Goal: Information Seeking & Learning: Learn about a topic

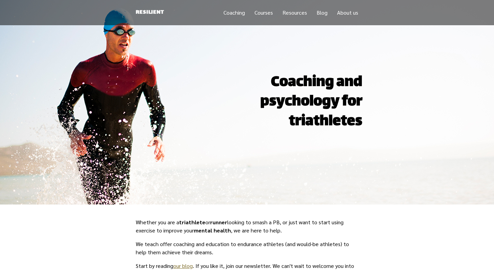
click at [261, 14] on link "Courses" at bounding box center [264, 12] width 18 height 7
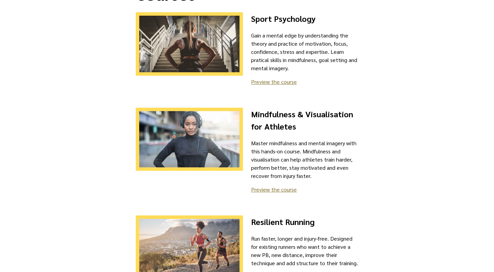
scroll to position [49, 0]
click at [277, 81] on link "Preview the course" at bounding box center [274, 81] width 46 height 7
click at [276, 190] on link "Preview the course" at bounding box center [274, 189] width 46 height 7
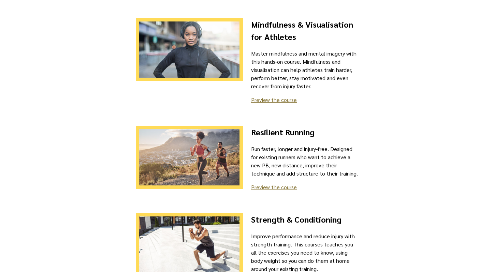
scroll to position [208, 0]
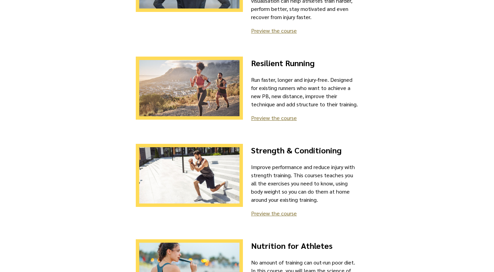
click at [281, 117] on link "Preview the course" at bounding box center [274, 117] width 46 height 7
click at [280, 215] on link "Preview the course" at bounding box center [274, 213] width 46 height 7
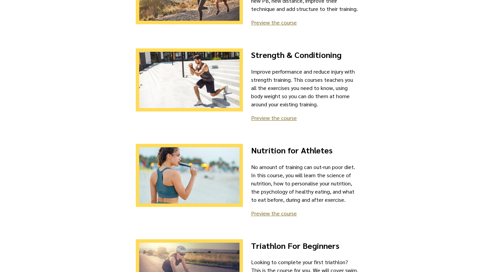
scroll to position [370, 0]
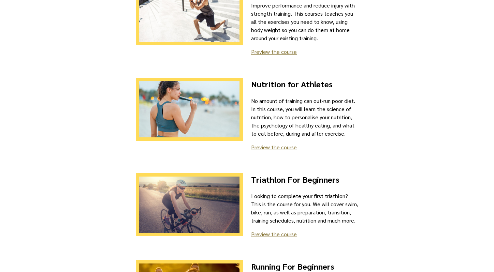
click at [284, 151] on div "Nutrition for Athletes No amount of training can out-run poor diet. In this cou…" at bounding box center [304, 117] width 107 height 79
click at [282, 147] on link "Preview the course" at bounding box center [274, 147] width 46 height 7
click at [280, 232] on link "Preview the course" at bounding box center [274, 234] width 46 height 7
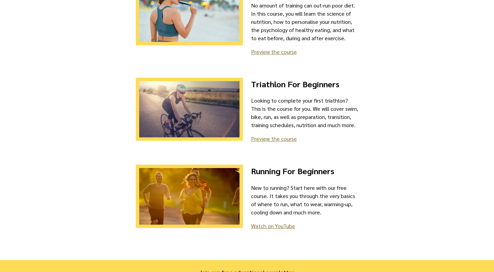
scroll to position [507, 0]
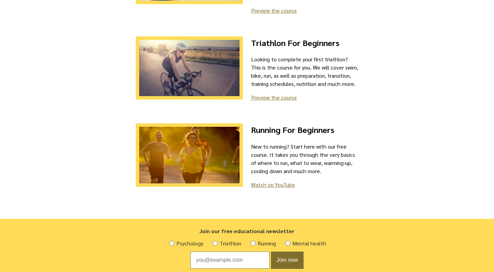
click at [273, 187] on link "Watch on YouTube" at bounding box center [273, 184] width 44 height 7
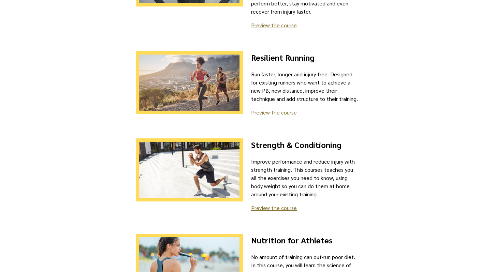
scroll to position [0, 0]
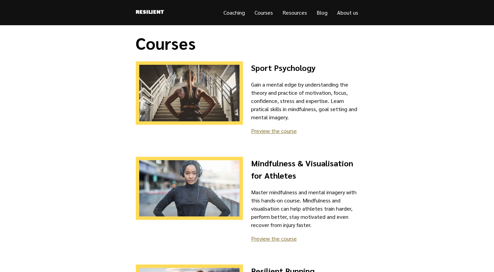
click at [352, 14] on link "About us" at bounding box center [347, 12] width 21 height 7
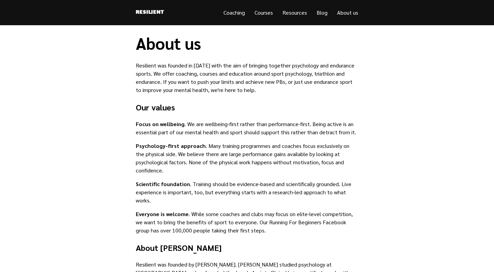
click at [238, 13] on link "Coaching" at bounding box center [233, 12] width 21 height 7
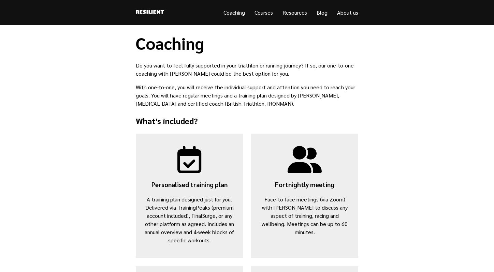
click at [264, 12] on link "Courses" at bounding box center [264, 12] width 18 height 7
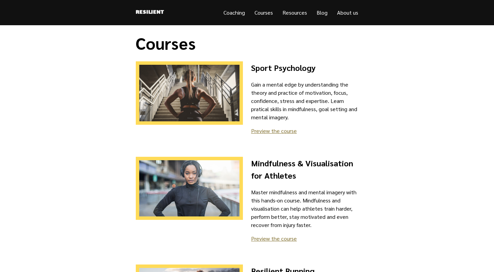
click at [227, 13] on link "Coaching" at bounding box center [233, 12] width 21 height 7
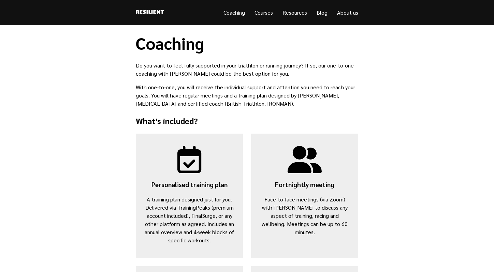
click at [160, 12] on link "Resilient" at bounding box center [150, 12] width 28 height 9
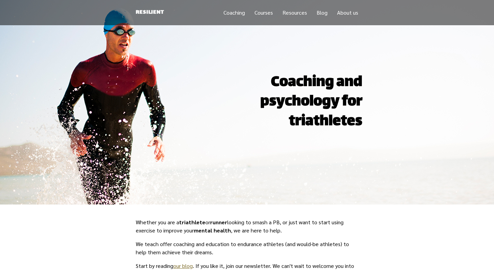
click at [233, 12] on link "Coaching" at bounding box center [233, 12] width 21 height 7
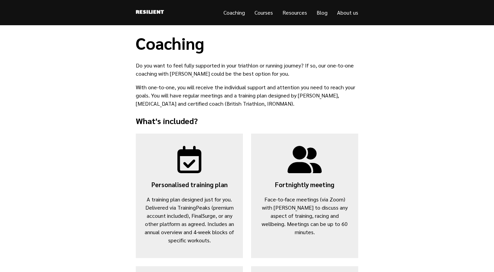
click at [160, 13] on link "Resilient" at bounding box center [150, 12] width 28 height 9
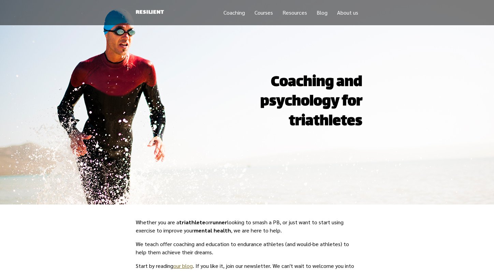
click at [260, 14] on link "Courses" at bounding box center [264, 12] width 18 height 7
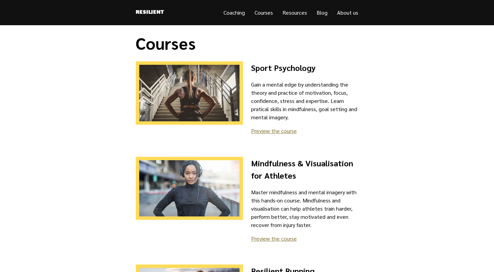
click at [298, 11] on link "Resources" at bounding box center [294, 12] width 25 height 7
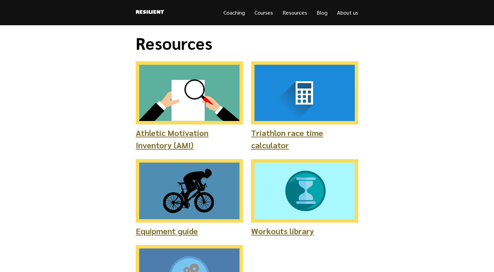
click at [233, 11] on link "Coaching" at bounding box center [233, 12] width 21 height 7
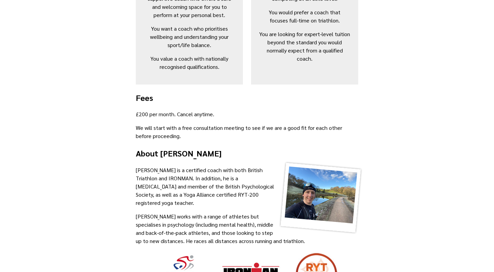
scroll to position [436, 0]
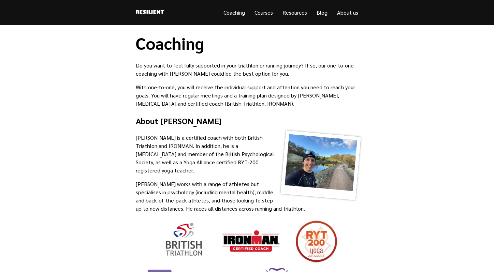
click at [261, 13] on link "Courses" at bounding box center [264, 12] width 18 height 7
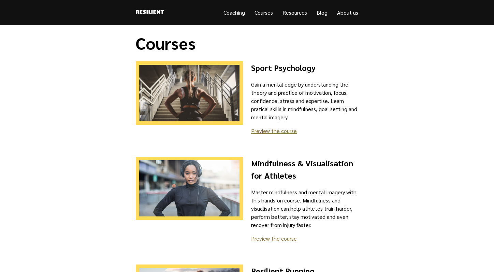
click at [297, 15] on link "Resources" at bounding box center [294, 12] width 25 height 7
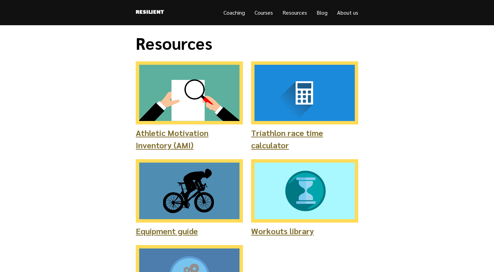
click at [322, 15] on link "Blog" at bounding box center [322, 12] width 11 height 7
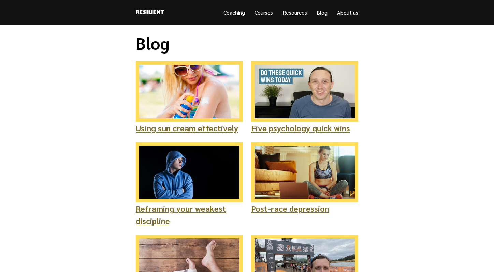
click at [349, 13] on link "About us" at bounding box center [347, 12] width 21 height 7
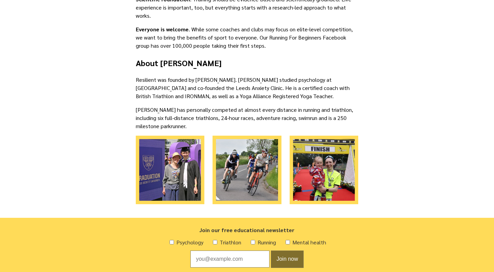
scroll to position [246, 0]
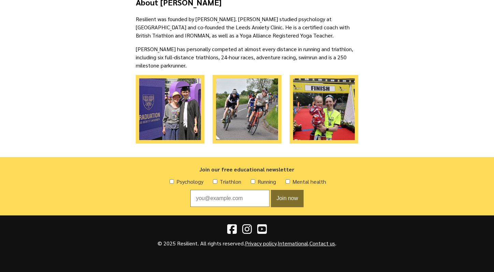
click at [297, 245] on link "International" at bounding box center [293, 243] width 30 height 7
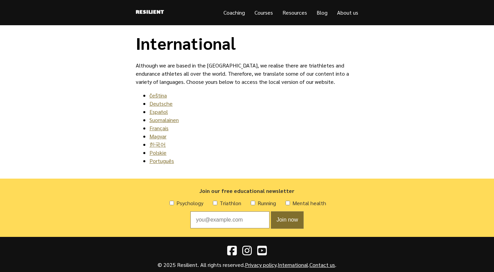
click at [159, 129] on link "Français" at bounding box center [158, 128] width 19 height 7
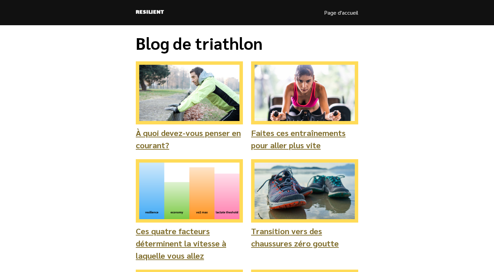
click at [143, 15] on link "Resilient" at bounding box center [150, 12] width 28 height 9
click at [350, 11] on link "Page d'accueil" at bounding box center [341, 13] width 34 height 8
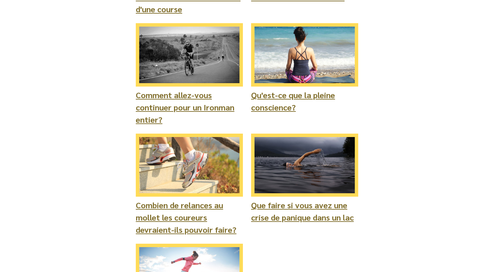
scroll to position [608, 0]
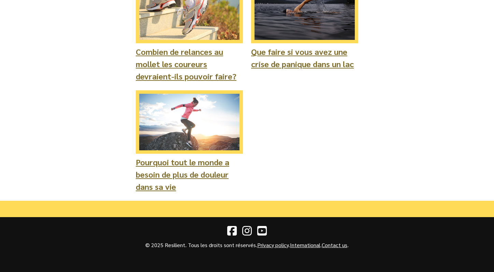
click at [303, 244] on link "International" at bounding box center [305, 245] width 30 height 7
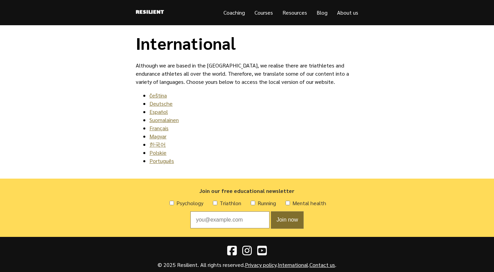
click at [265, 266] on link "Privacy policy" at bounding box center [260, 264] width 31 height 7
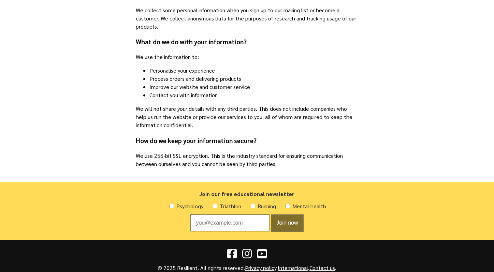
scroll to position [132, 0]
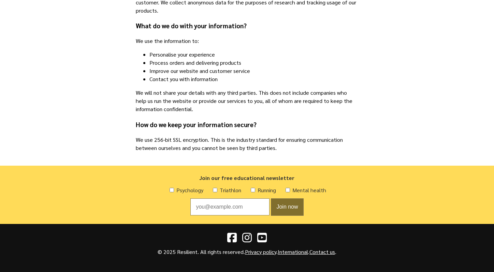
click at [322, 248] on link "Contact us" at bounding box center [322, 251] width 26 height 7
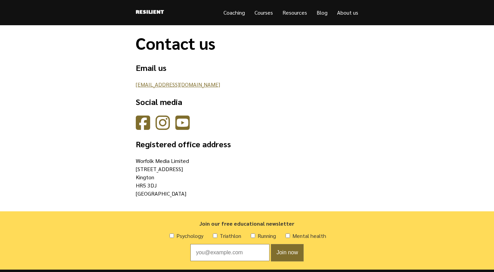
click at [298, 13] on link "Resources" at bounding box center [294, 12] width 25 height 7
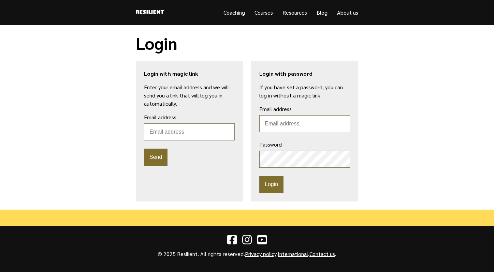
type input "chris@truesuburbia.com"
click at [191, 134] on input "Email address" at bounding box center [189, 132] width 91 height 17
click at [266, 189] on button "Login" at bounding box center [271, 184] width 24 height 17
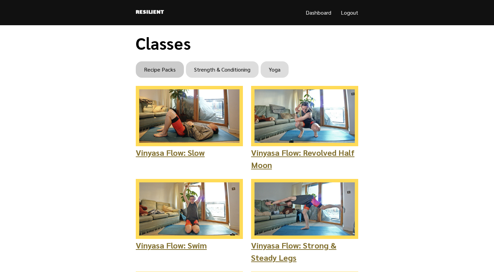
click at [155, 68] on link "Recipe Packs" at bounding box center [160, 69] width 48 height 16
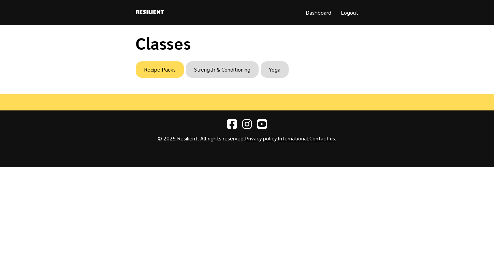
click at [166, 68] on link "Recipe Packs" at bounding box center [160, 69] width 48 height 16
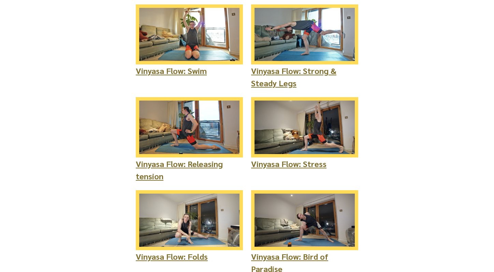
scroll to position [193, 0]
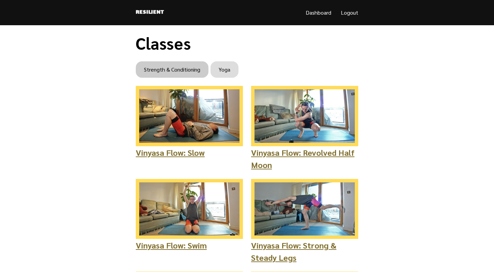
click at [183, 71] on link "Strength & Conditioning" at bounding box center [172, 69] width 73 height 16
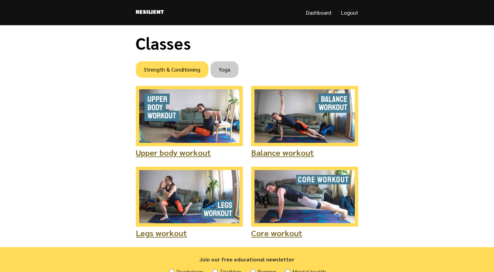
click at [222, 71] on link "Yoga" at bounding box center [225, 69] width 28 height 16
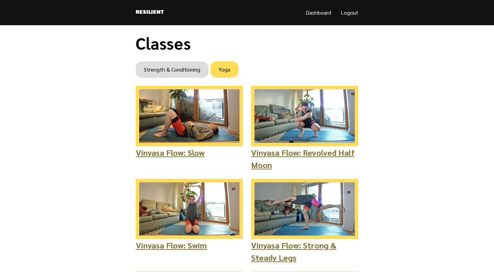
click at [207, 203] on img at bounding box center [189, 209] width 107 height 60
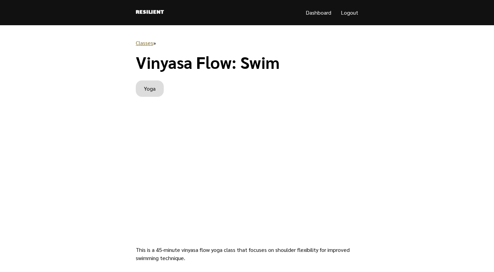
click at [351, 14] on link "Logout" at bounding box center [349, 12] width 17 height 7
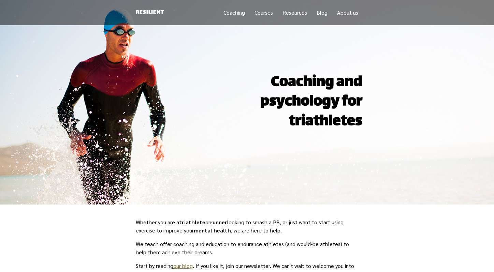
click at [293, 13] on link "Resources" at bounding box center [294, 12] width 25 height 7
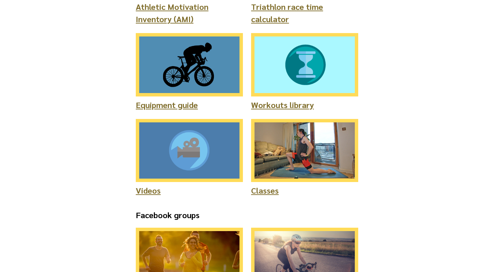
scroll to position [162, 0]
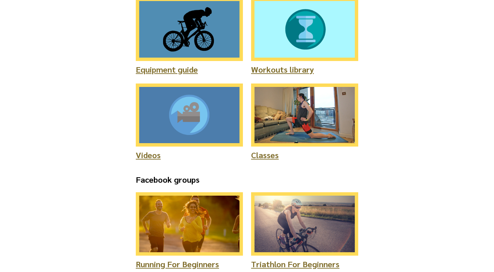
click at [309, 125] on img at bounding box center [304, 115] width 107 height 63
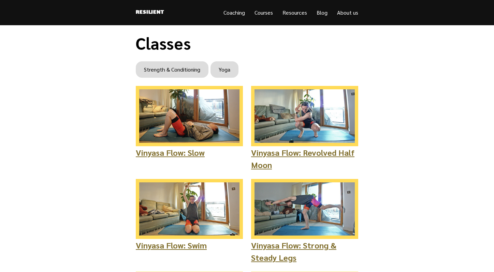
click at [293, 115] on img at bounding box center [304, 116] width 107 height 60
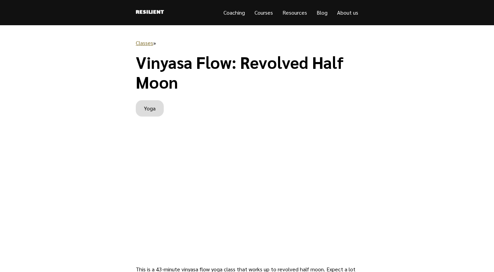
click at [144, 43] on link "Classes" at bounding box center [144, 42] width 17 height 7
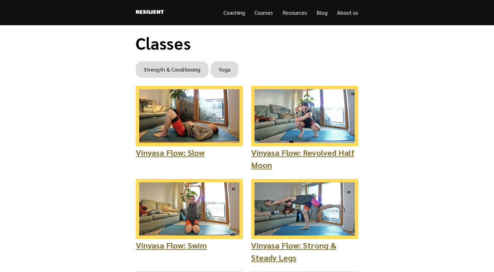
click at [297, 13] on link "Resources" at bounding box center [294, 12] width 25 height 7
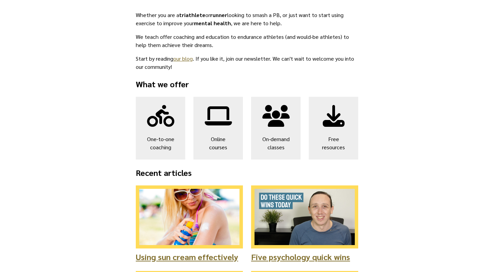
scroll to position [218, 0]
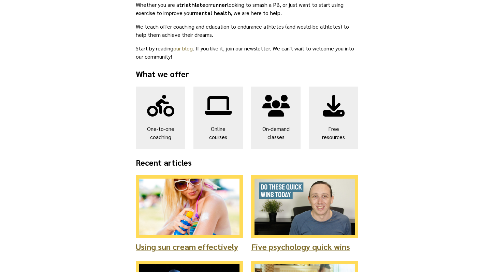
click at [279, 102] on icon at bounding box center [275, 106] width 33 height 22
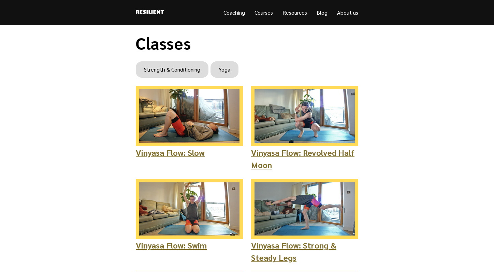
click at [211, 124] on img at bounding box center [189, 116] width 107 height 60
click at [189, 66] on link "Strength & Conditioning" at bounding box center [172, 69] width 73 height 16
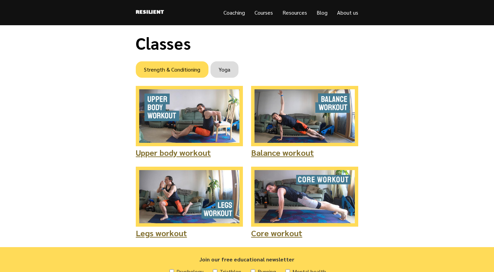
click at [196, 119] on img at bounding box center [189, 116] width 107 height 60
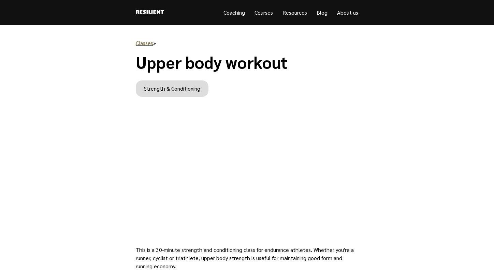
click at [153, 11] on link "Resilient" at bounding box center [150, 12] width 28 height 9
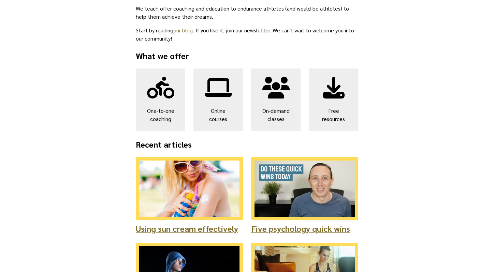
scroll to position [285, 0]
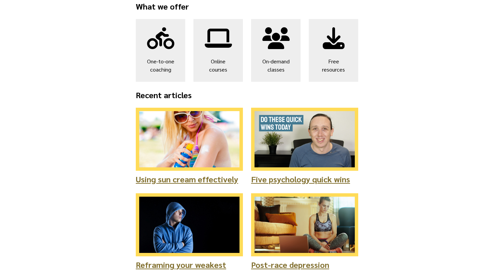
click at [334, 47] on icon at bounding box center [333, 38] width 33 height 22
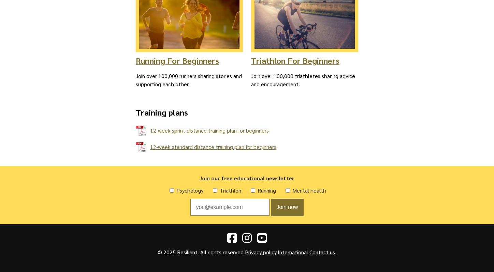
scroll to position [373, 0]
